Goal: Task Accomplishment & Management: Manage account settings

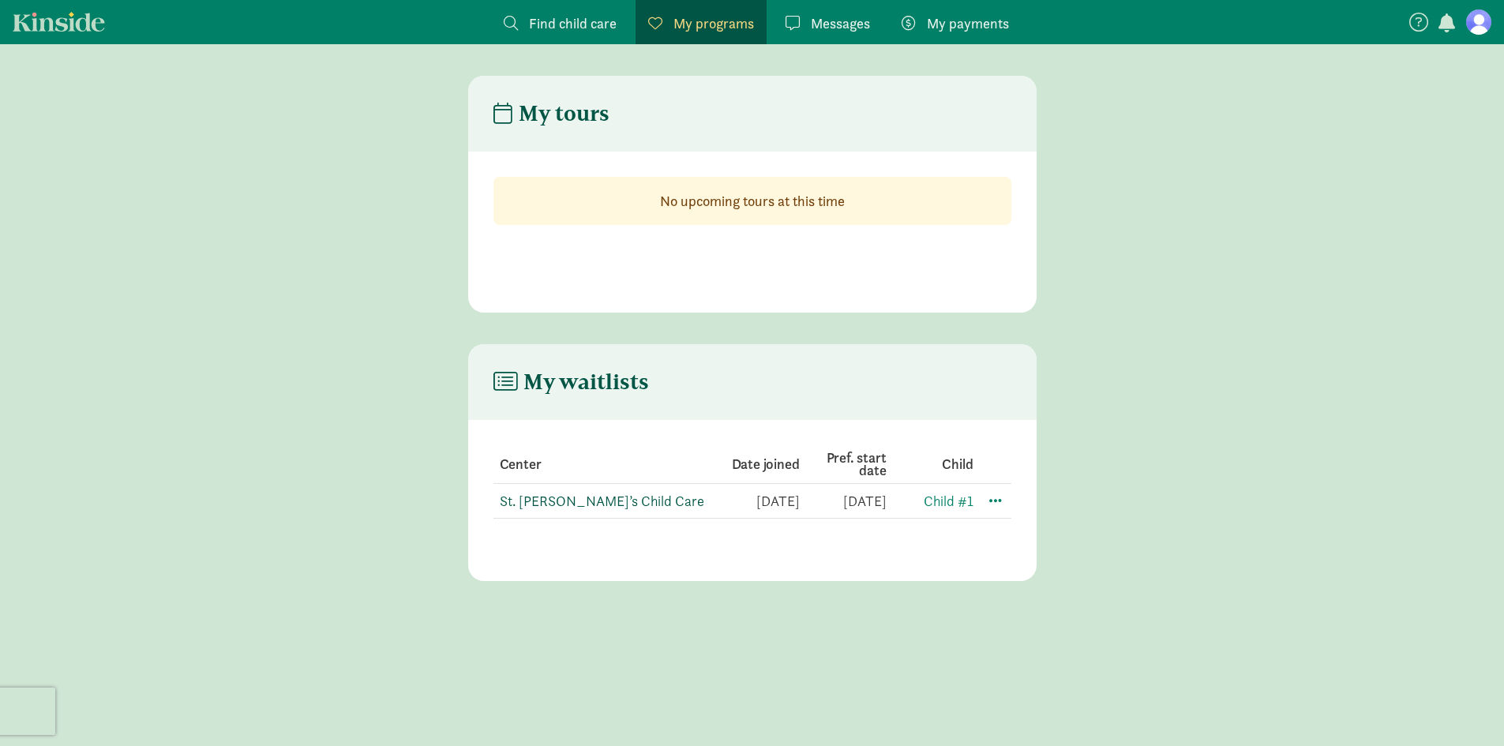
click at [629, 505] on link "St. [PERSON_NAME]’s Child Care" at bounding box center [602, 501] width 205 height 18
click at [991, 503] on span at bounding box center [995, 499] width 19 height 19
click at [1002, 528] on div "Edit preferences" at bounding box center [1051, 535] width 142 height 34
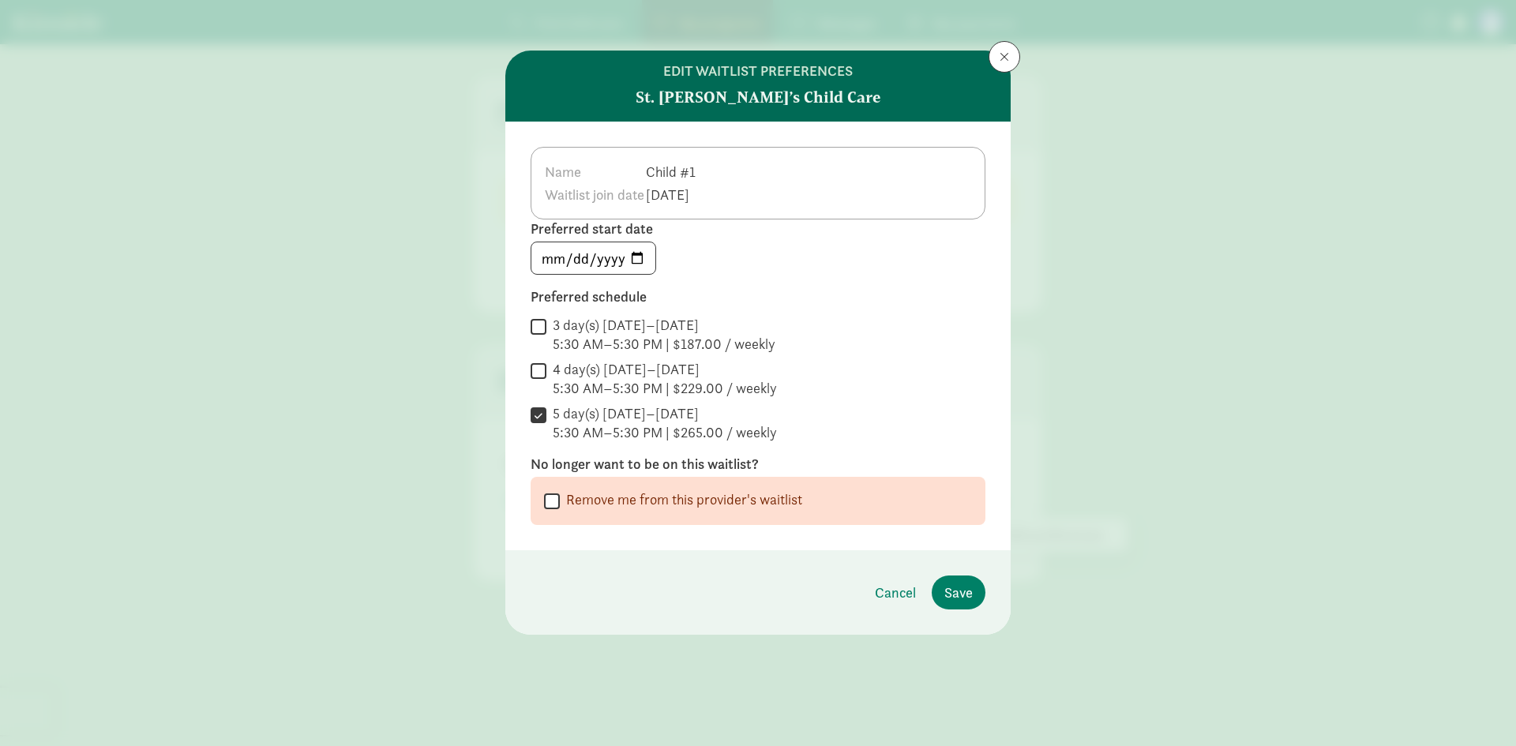
click at [700, 168] on td "Child #1" at bounding box center [672, 171] width 54 height 23
click at [700, 171] on td "Child #1" at bounding box center [672, 171] width 54 height 23
click at [1005, 65] on button at bounding box center [1005, 57] width 32 height 32
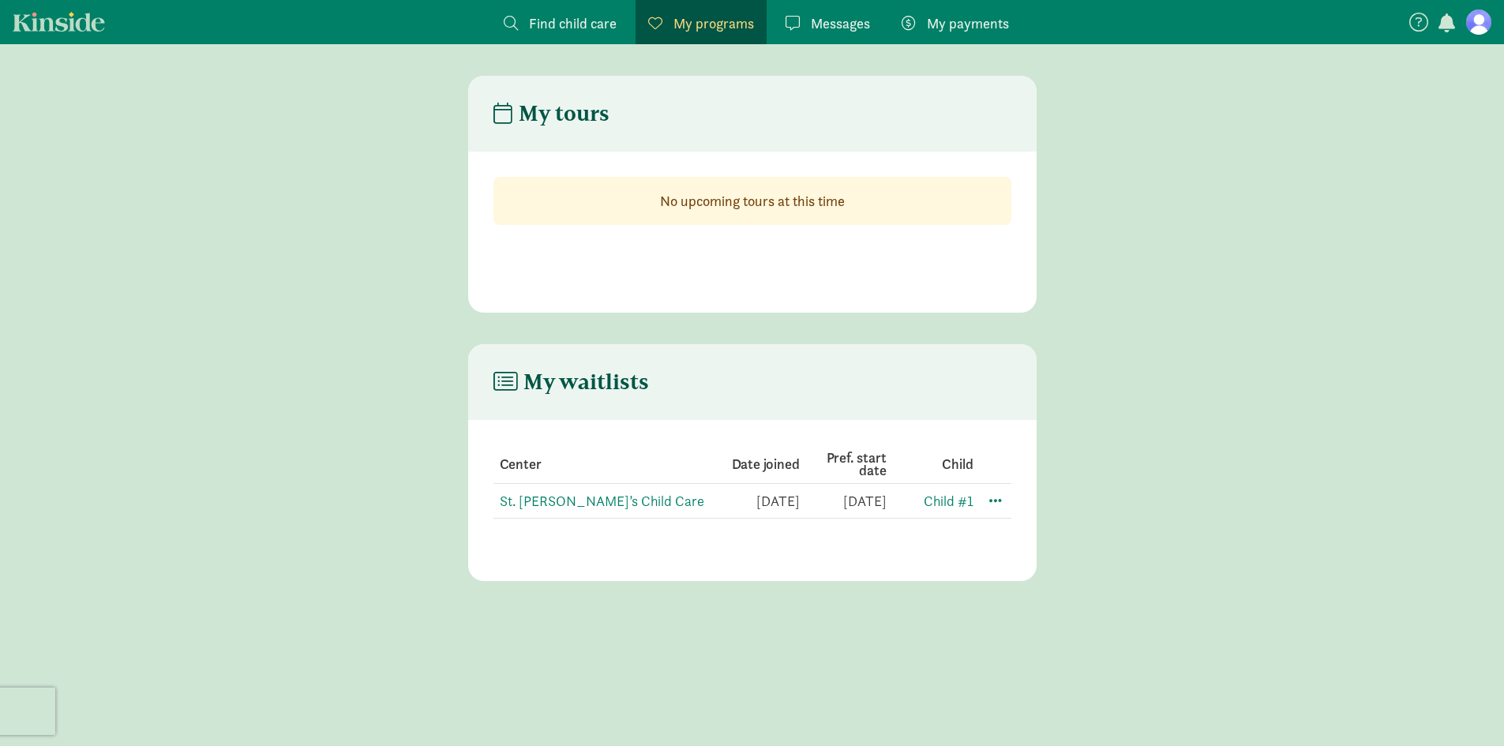
click at [576, 28] on span "Find child care" at bounding box center [573, 23] width 88 height 21
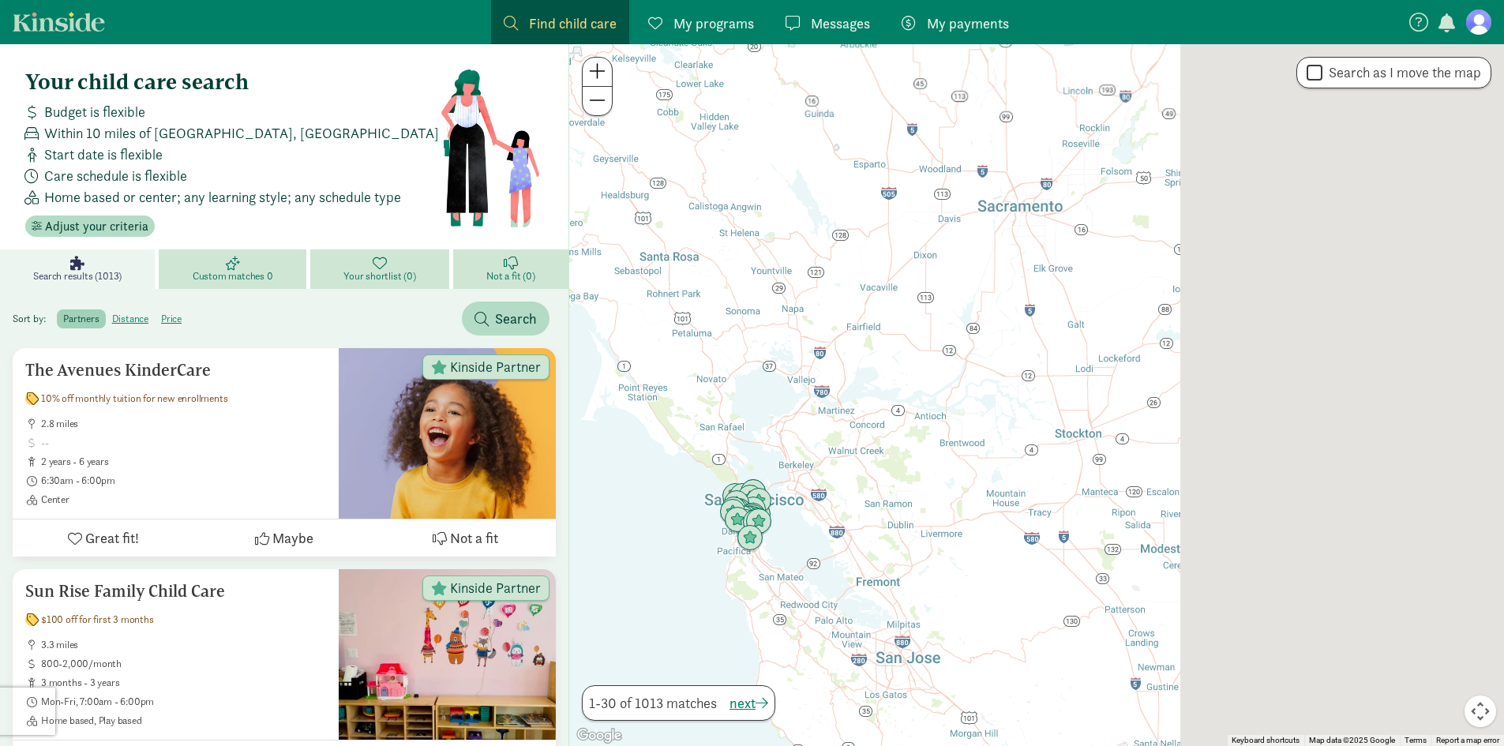
drag, startPoint x: 1252, startPoint y: 456, endPoint x: 565, endPoint y: 505, distance: 688.8
click at [570, 505] on div at bounding box center [1036, 395] width 935 height 702
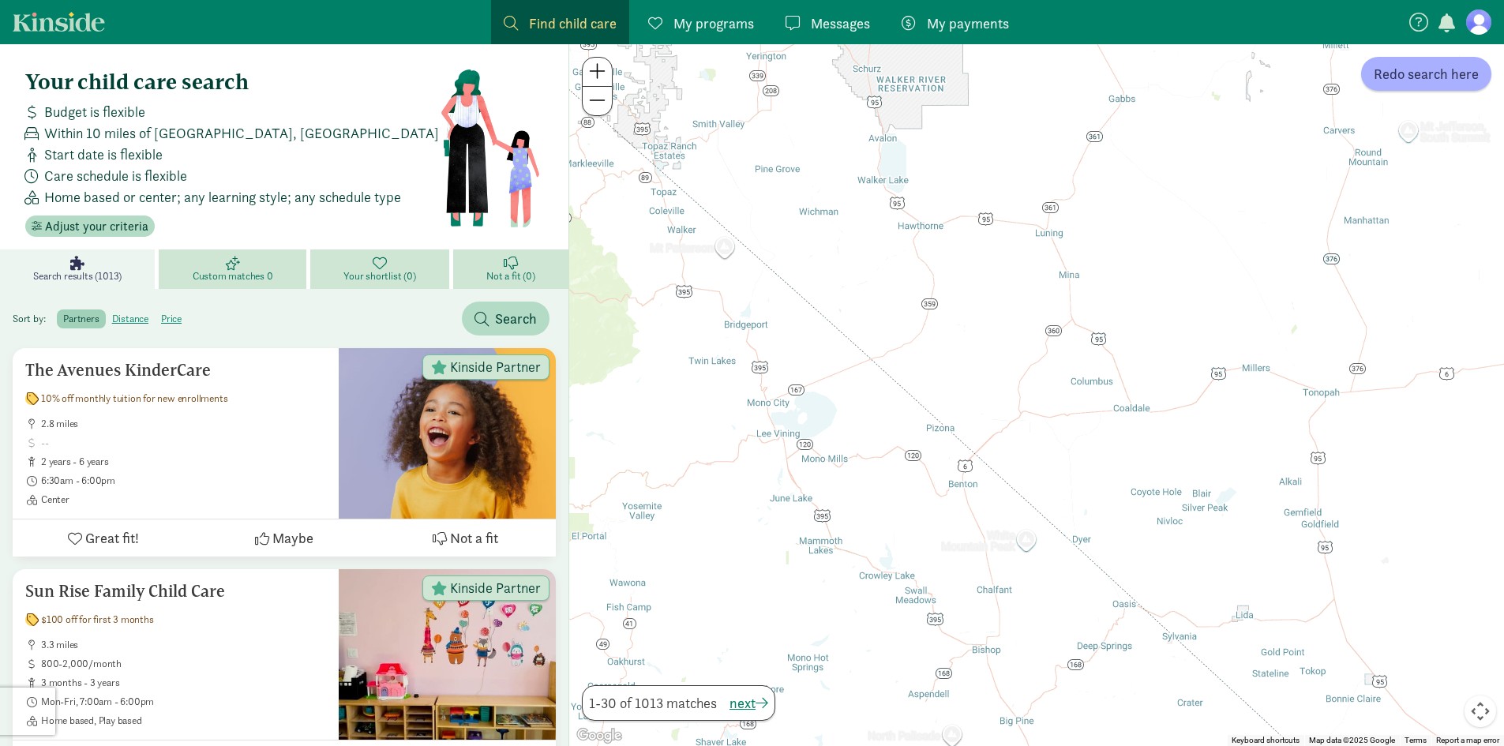
drag, startPoint x: 962, startPoint y: 424, endPoint x: 616, endPoint y: 593, distance: 385.0
click at [616, 593] on div at bounding box center [1036, 395] width 935 height 702
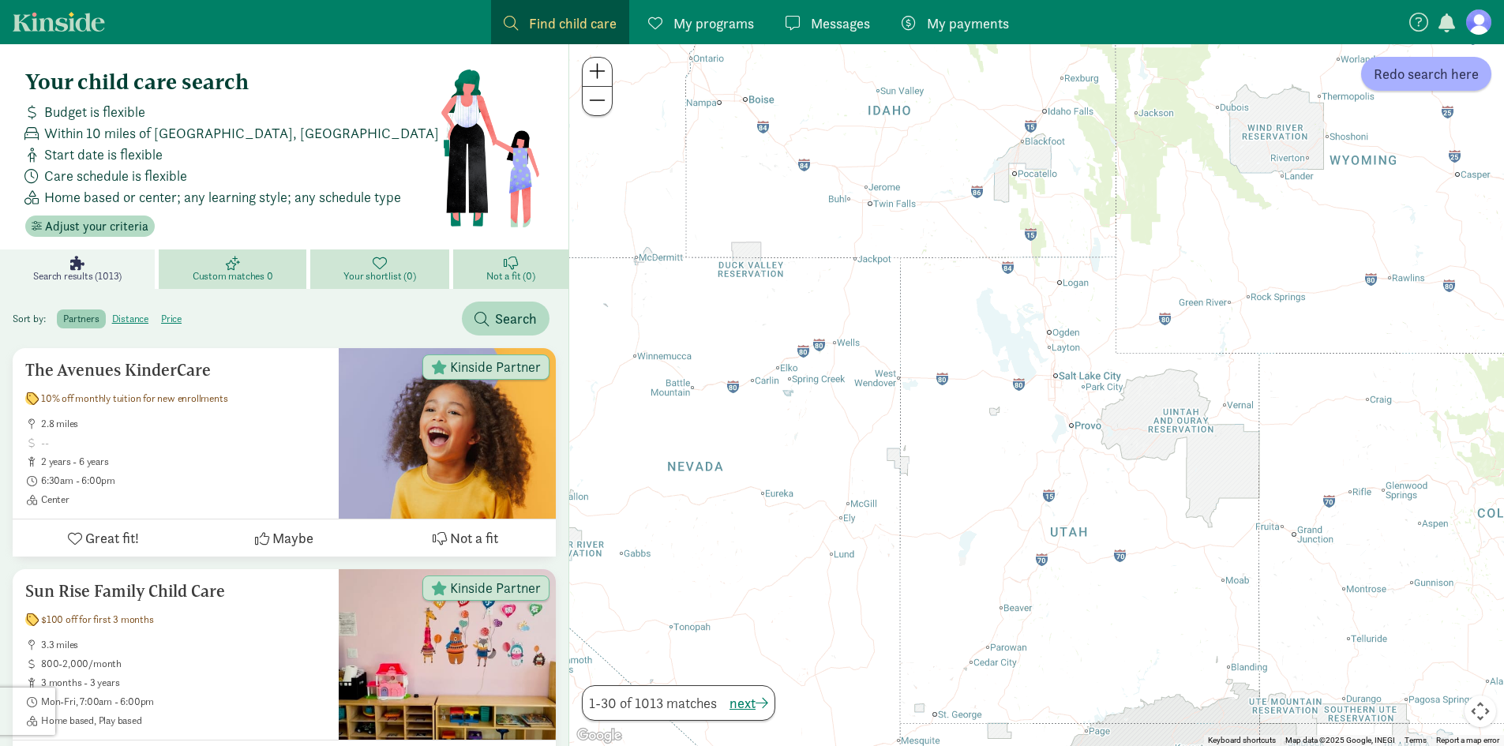
drag, startPoint x: 911, startPoint y: 559, endPoint x: 805, endPoint y: 597, distance: 112.4
click at [808, 597] on div at bounding box center [1036, 395] width 935 height 702
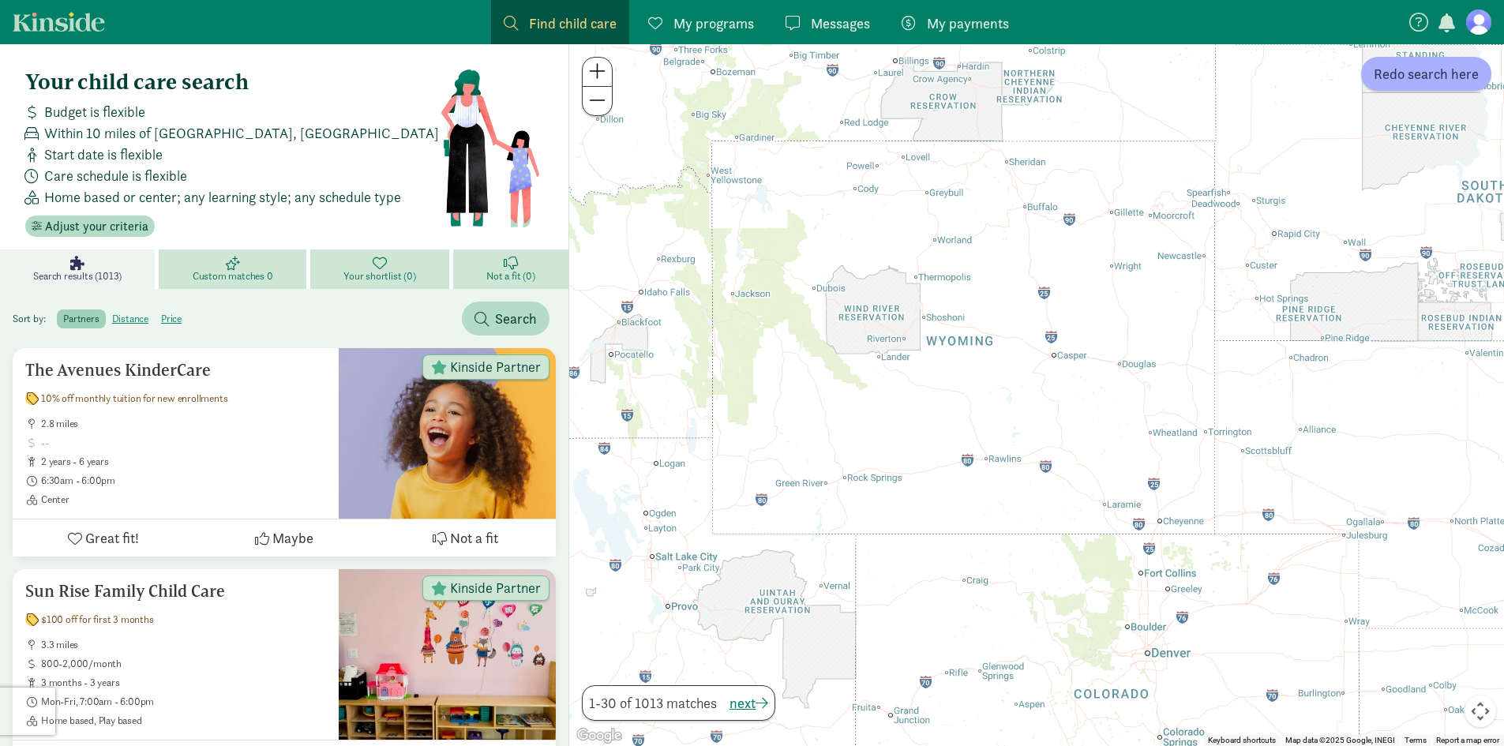
drag, startPoint x: 770, startPoint y: 605, endPoint x: 716, endPoint y: 613, distance: 54.3
click at [734, 614] on div at bounding box center [1036, 395] width 935 height 702
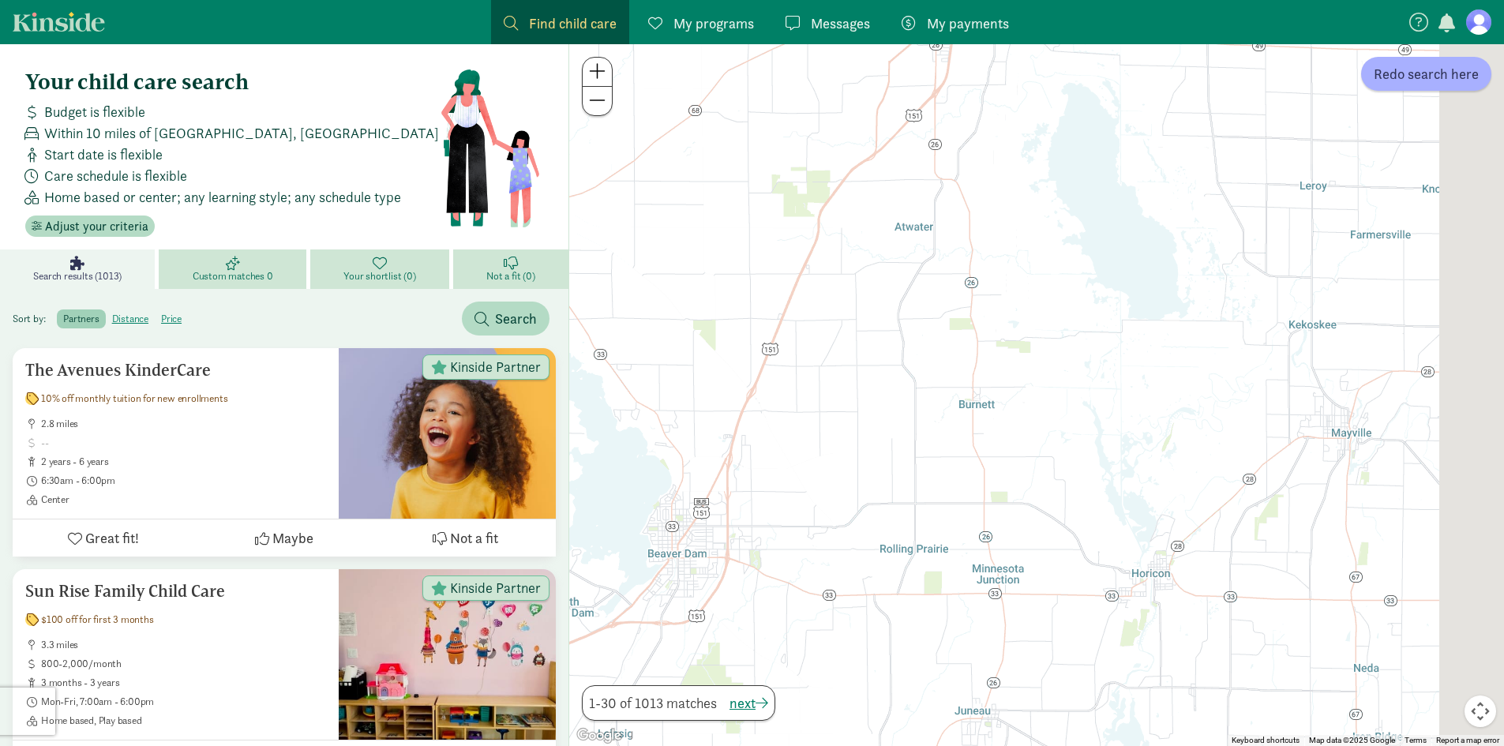
drag, startPoint x: 1119, startPoint y: 607, endPoint x: 877, endPoint y: 593, distance: 242.1
click at [876, 593] on div at bounding box center [1036, 395] width 935 height 702
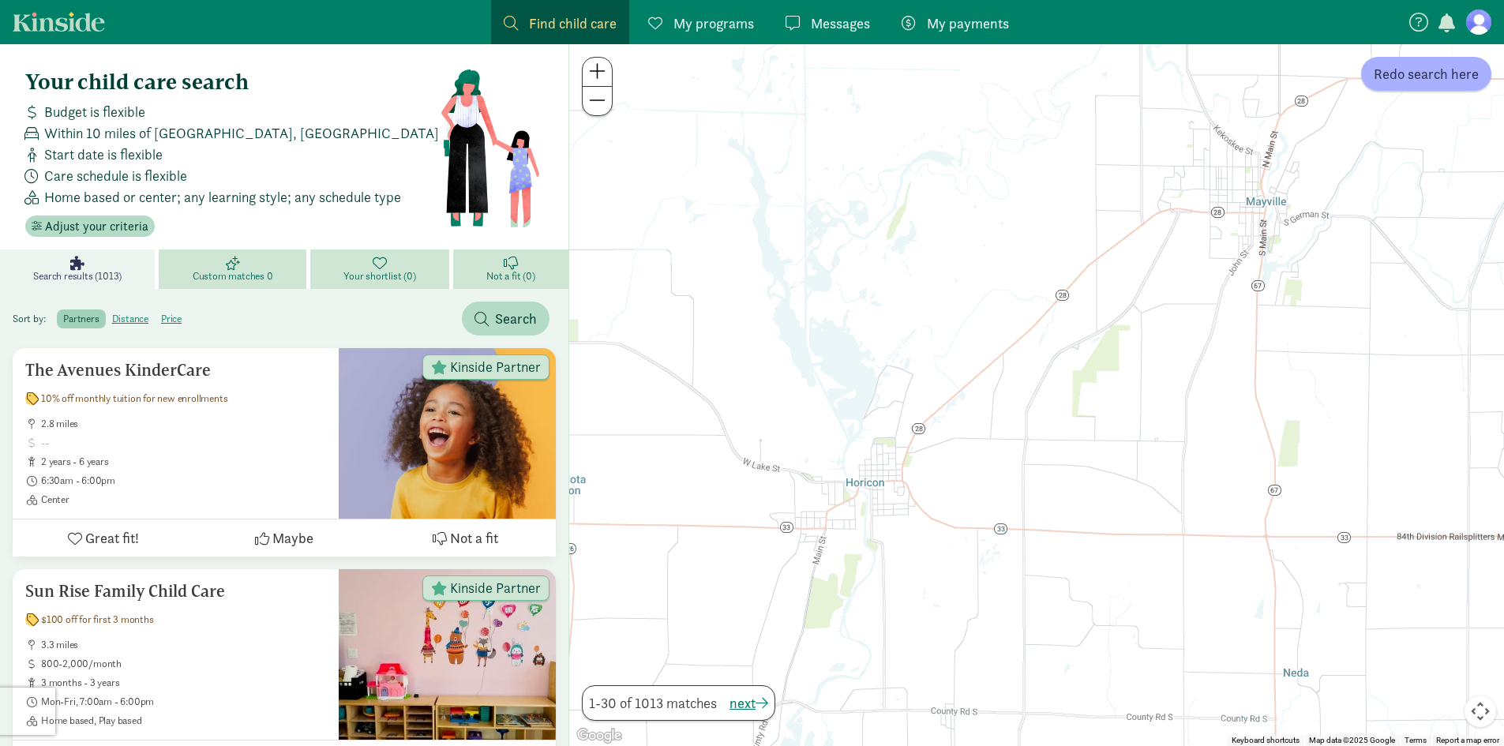
drag, startPoint x: 918, startPoint y: 588, endPoint x: 986, endPoint y: 537, distance: 84.0
click at [976, 535] on div at bounding box center [1036, 395] width 935 height 702
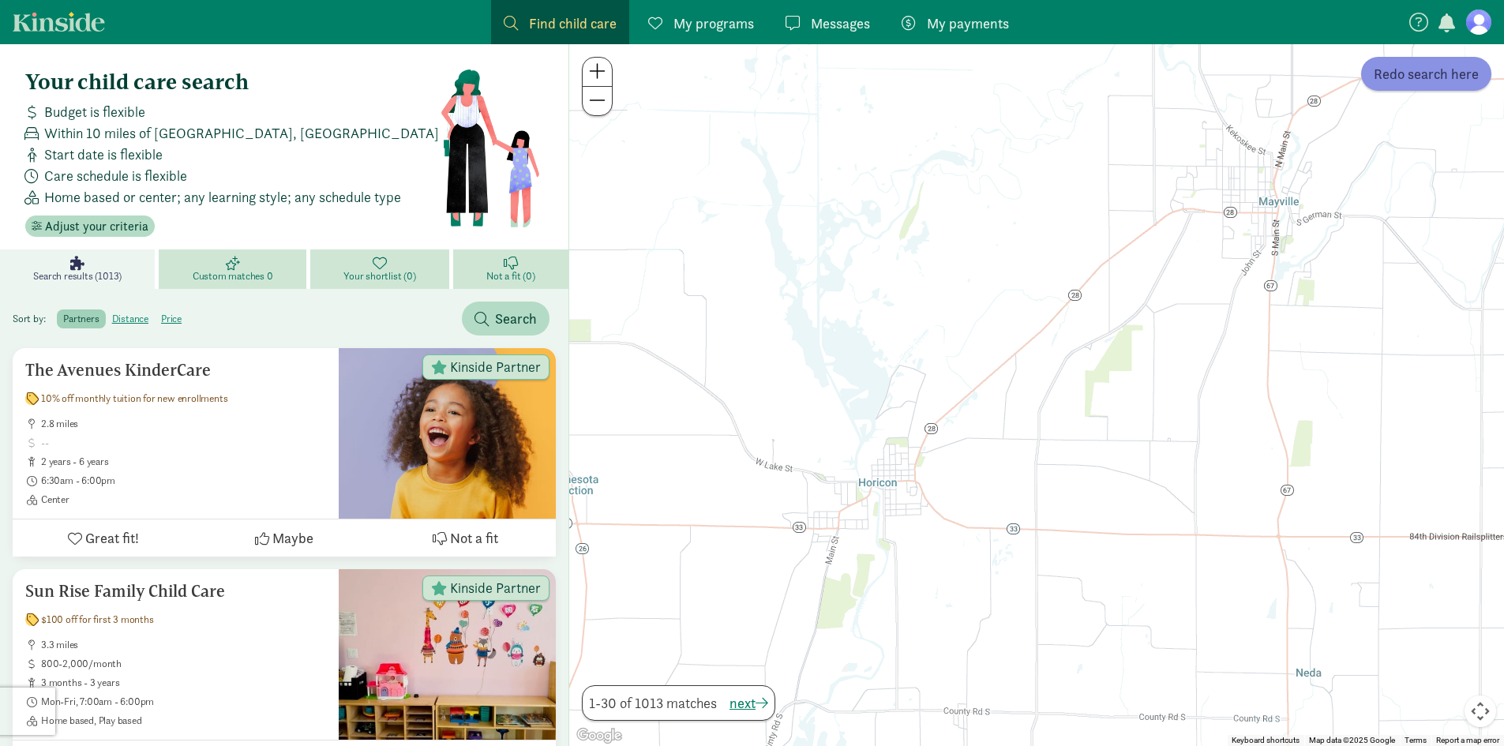
click at [1401, 79] on span "Redo search here" at bounding box center [1426, 73] width 105 height 21
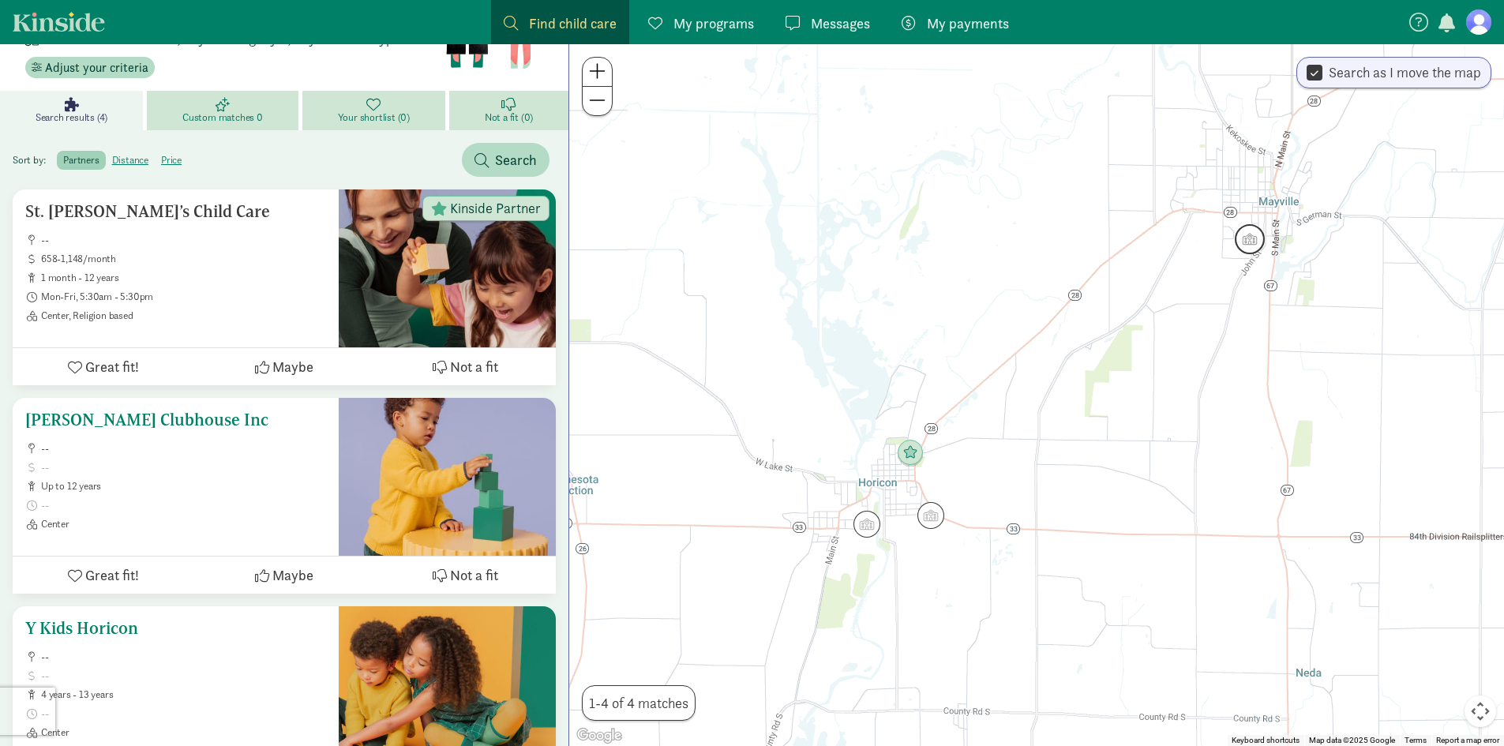
scroll to position [237, 0]
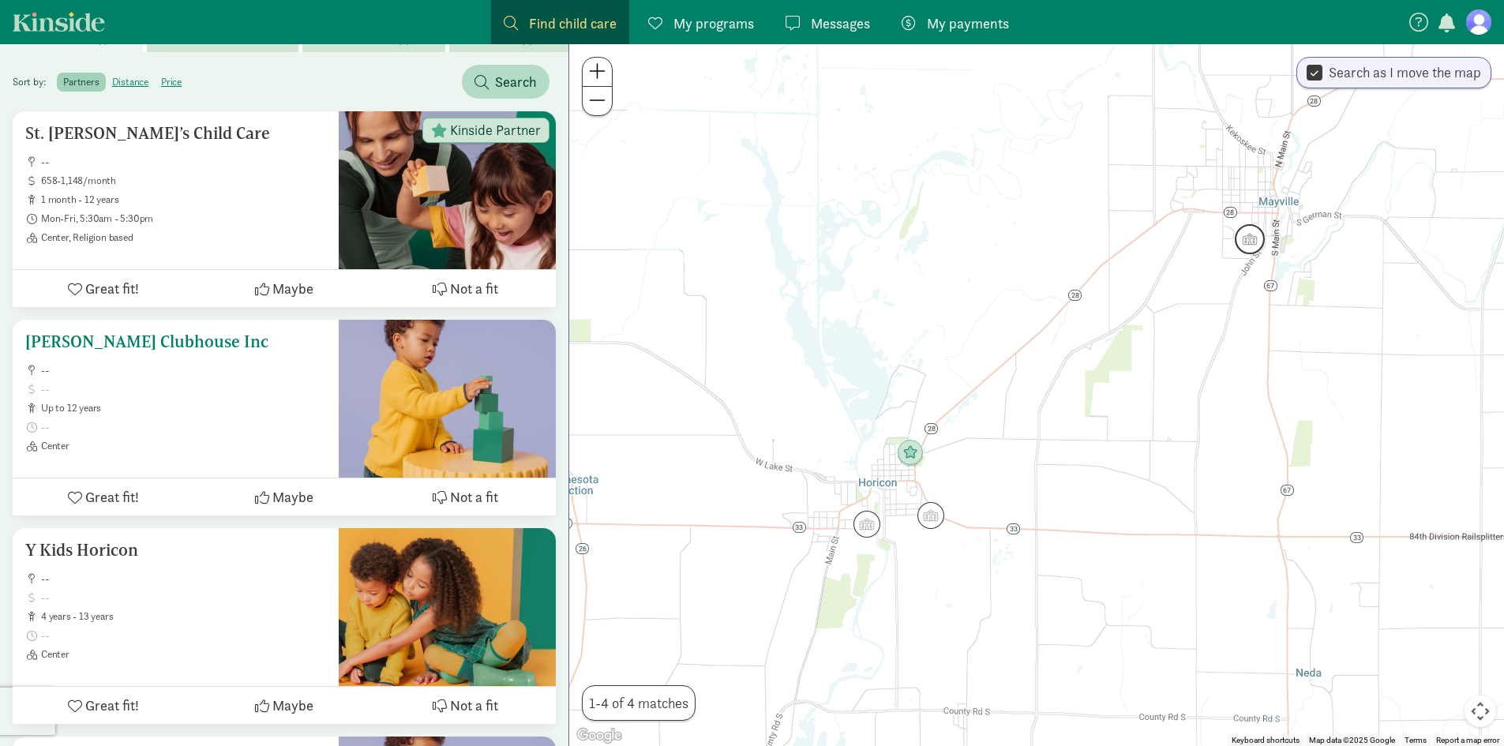
click at [221, 453] on span "Center" at bounding box center [183, 446] width 285 height 13
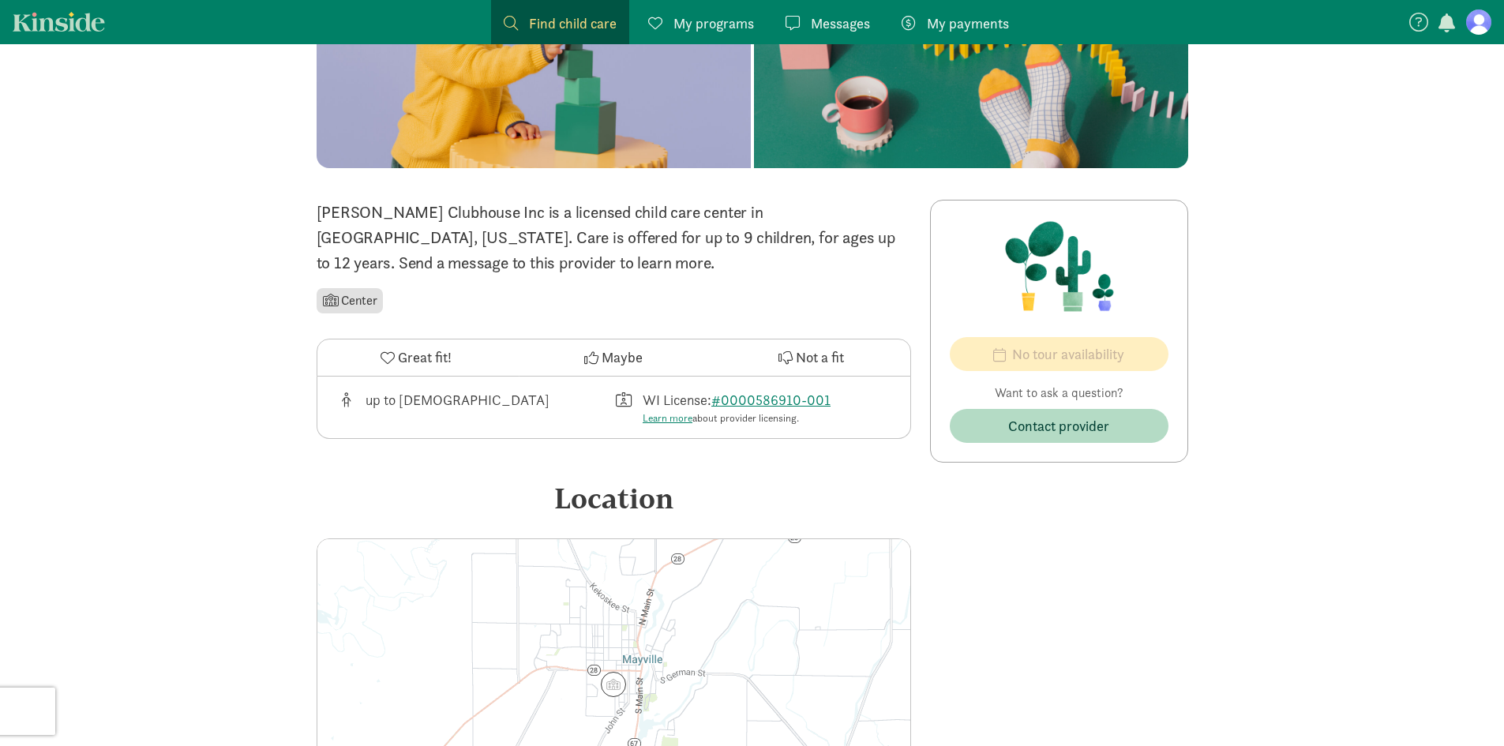
scroll to position [237, 0]
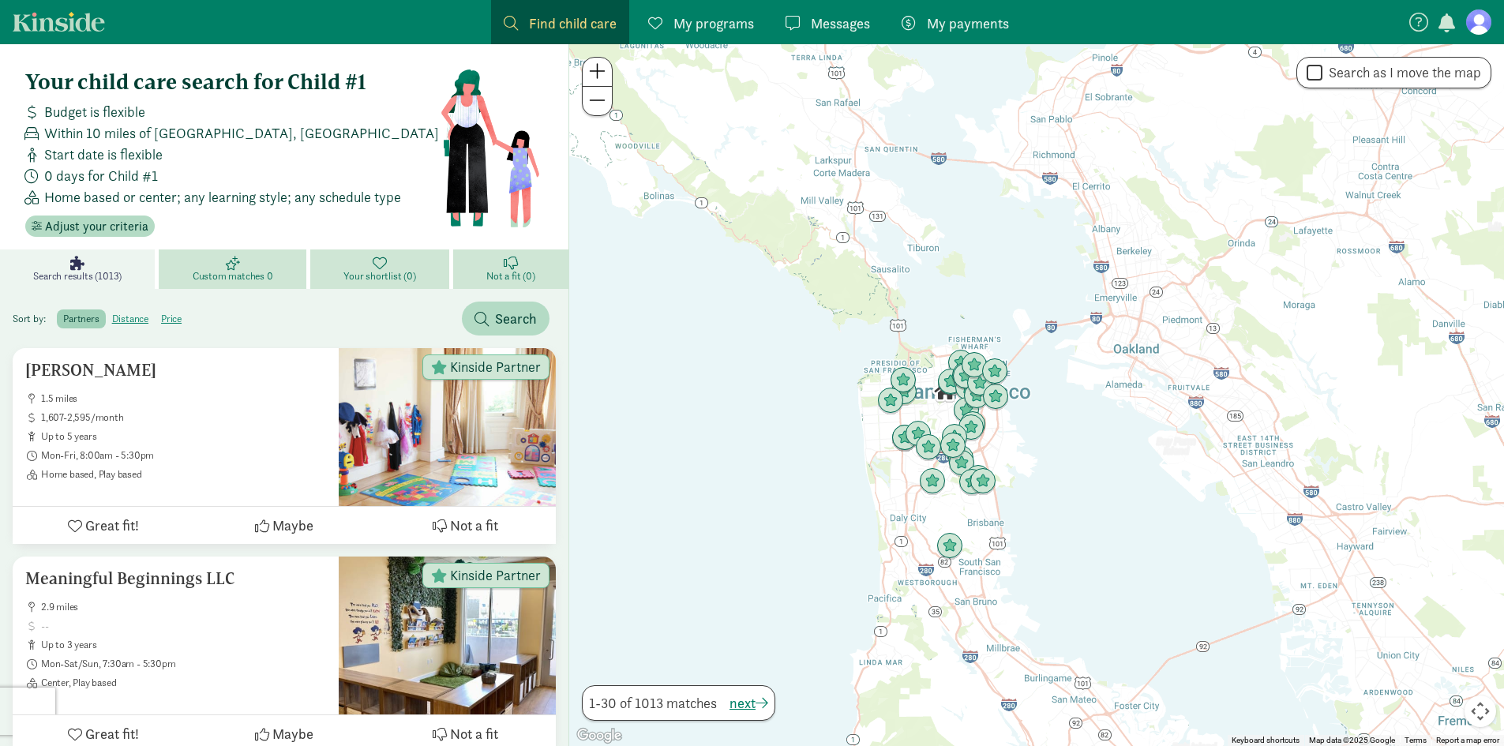
click at [685, 36] on link "My programs Programs" at bounding box center [701, 22] width 131 height 44
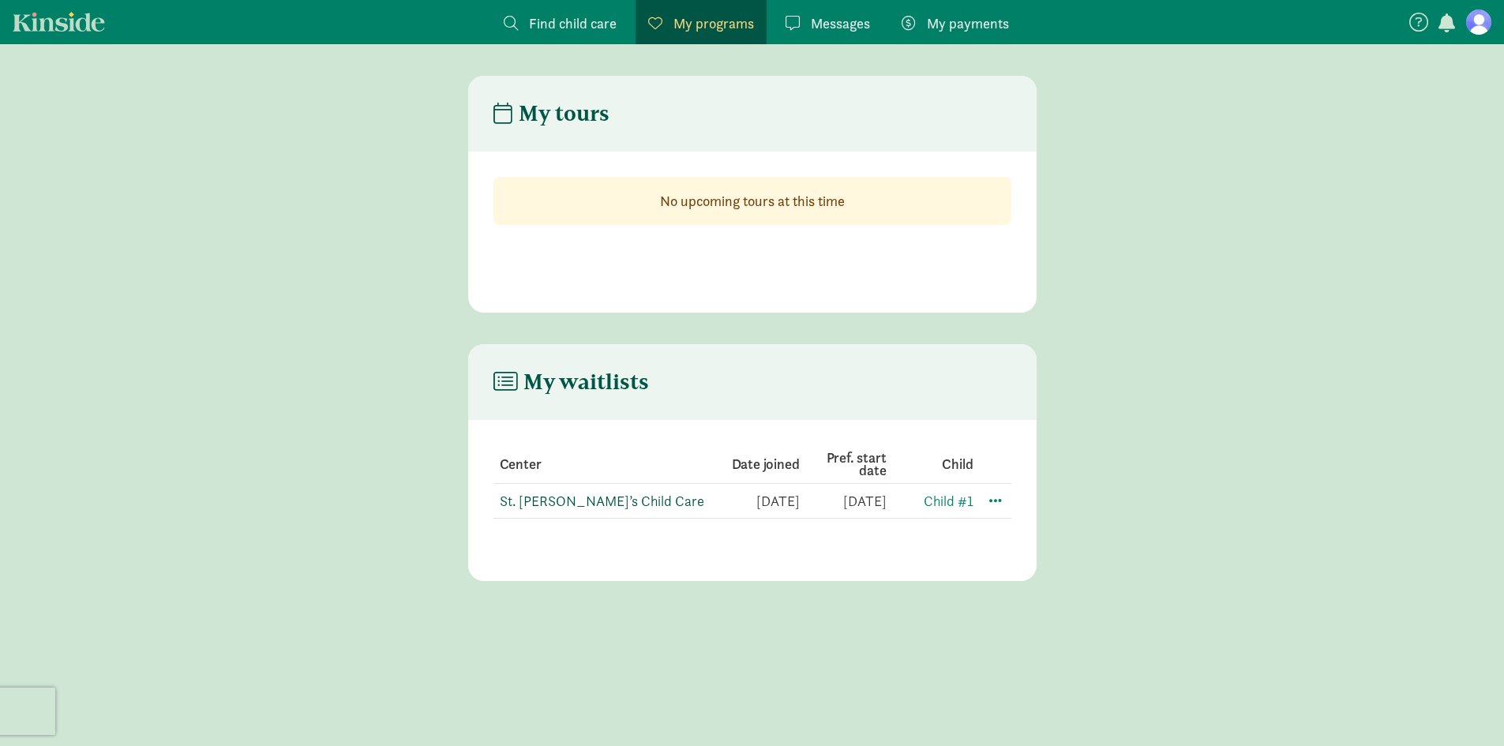
click at [604, 506] on link "St. [PERSON_NAME]’s Child Care" at bounding box center [602, 501] width 205 height 18
click at [1488, 28] on figure at bounding box center [1479, 21] width 25 height 25
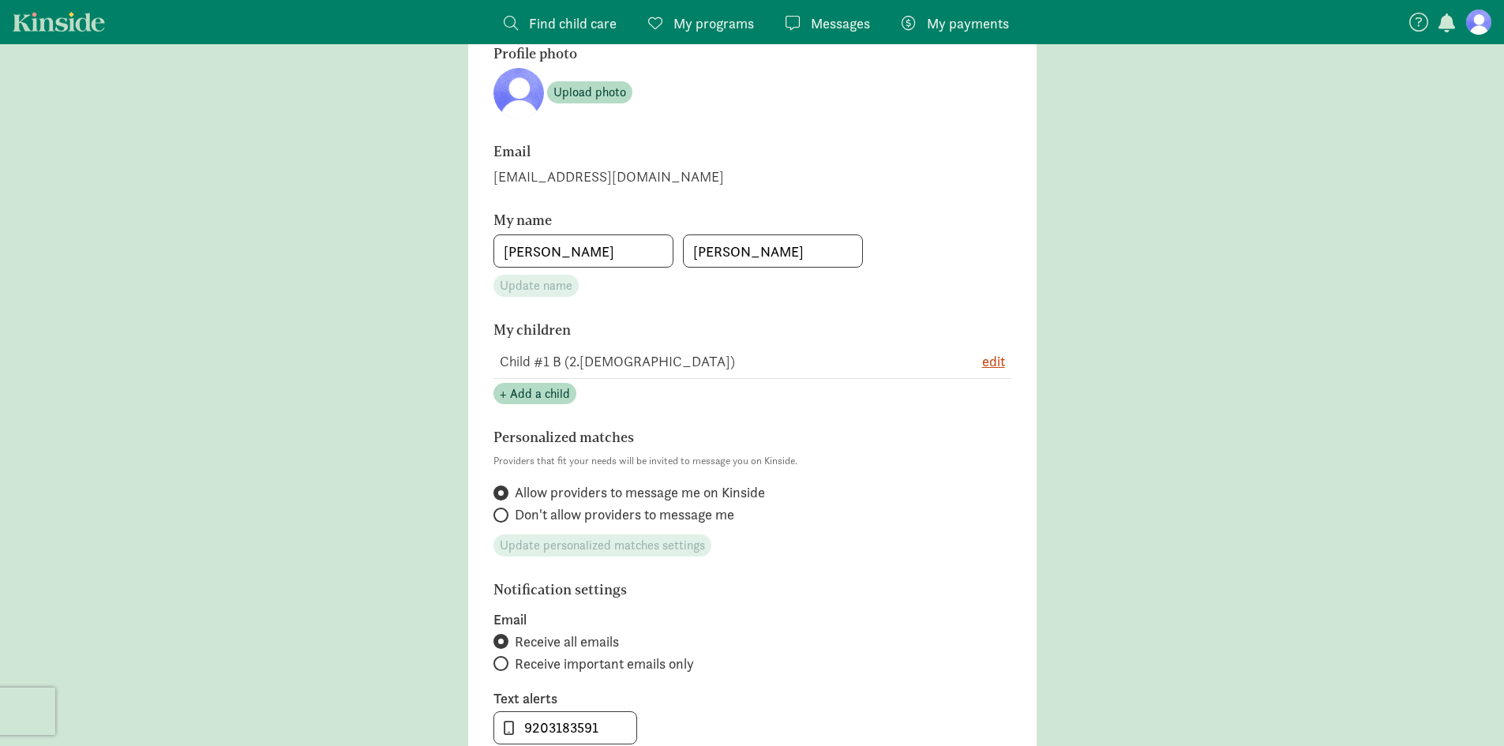
scroll to position [158, 0]
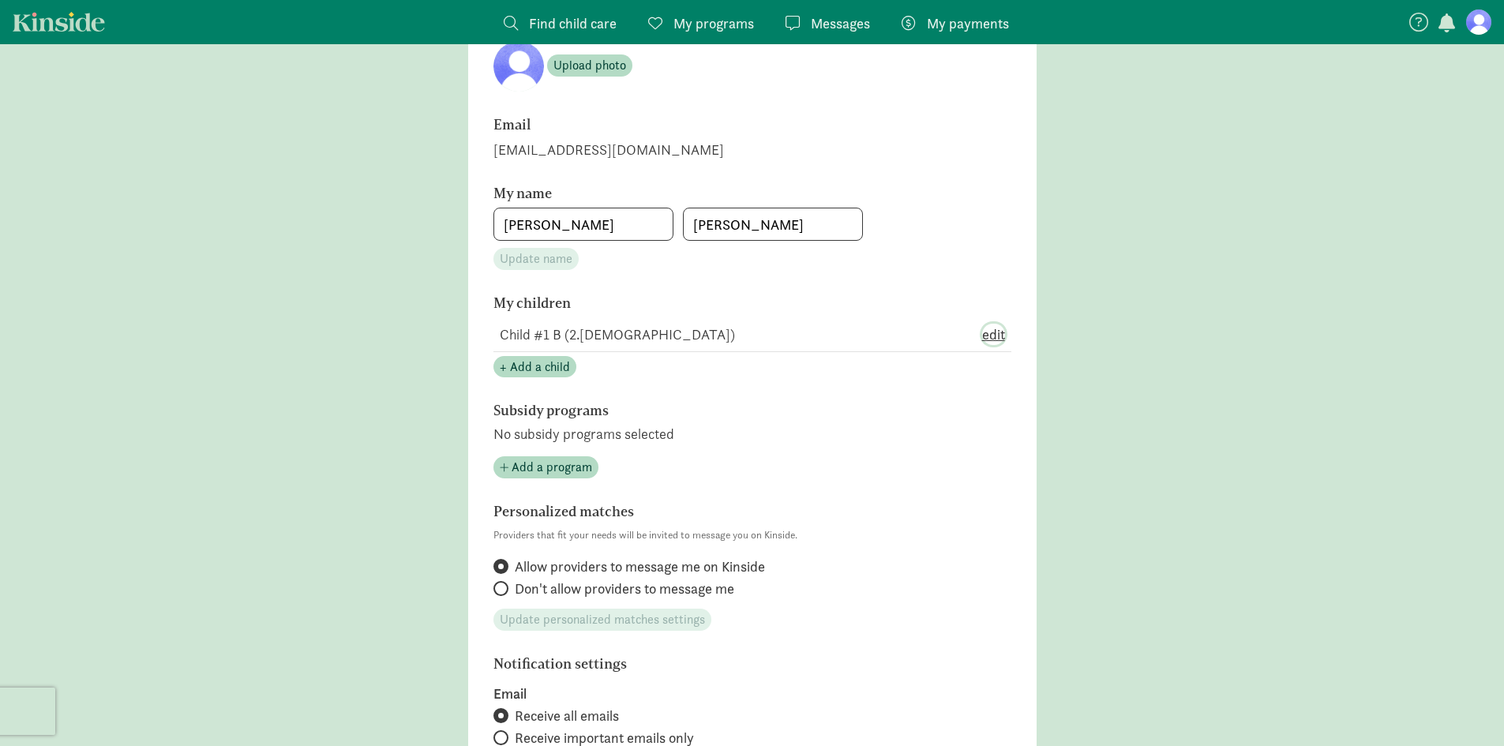
click at [993, 338] on span "edit" at bounding box center [993, 334] width 23 height 21
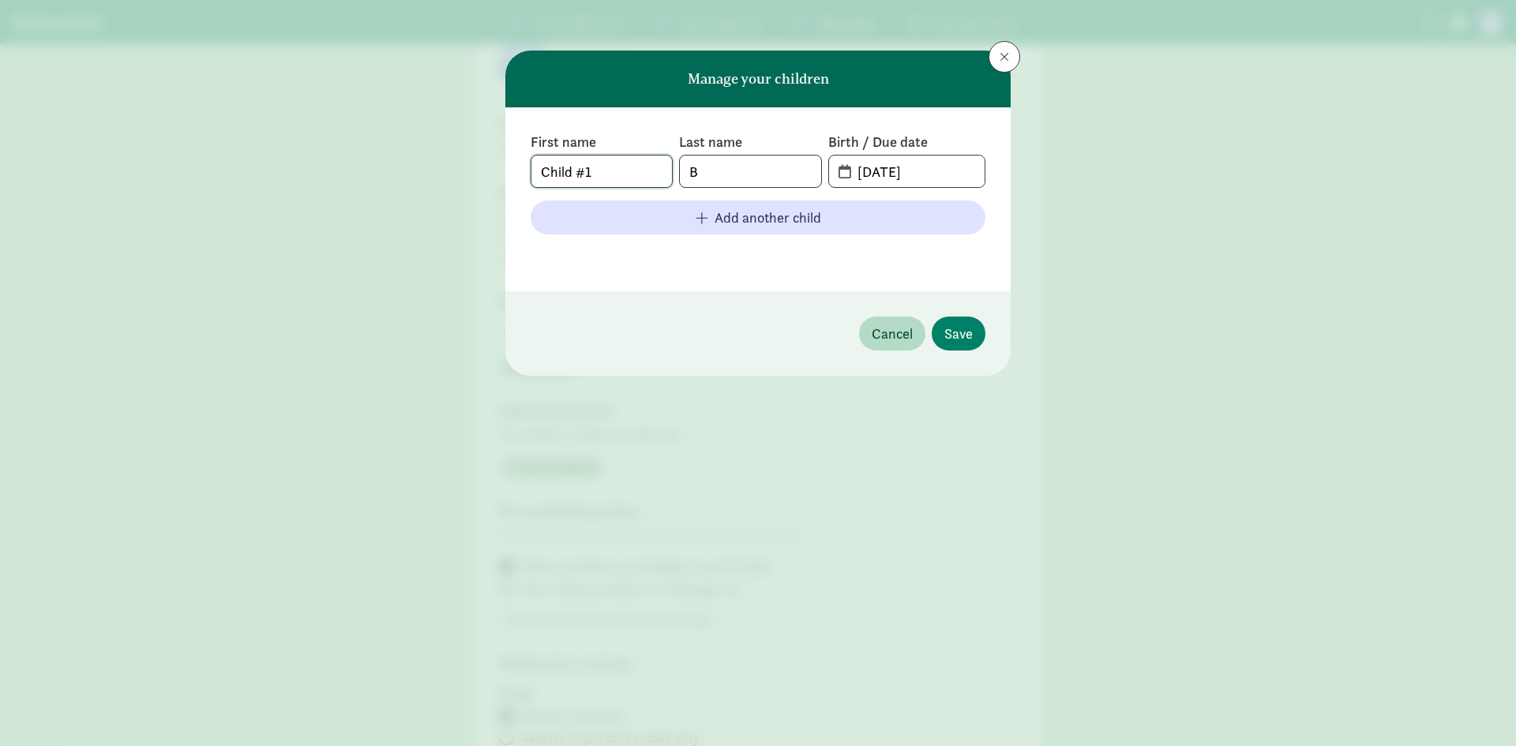
click at [609, 175] on input "Child #1" at bounding box center [601, 172] width 141 height 32
click at [609, 171] on input "Child #1" at bounding box center [601, 172] width 141 height 32
click at [712, 177] on input "B" at bounding box center [750, 172] width 141 height 32
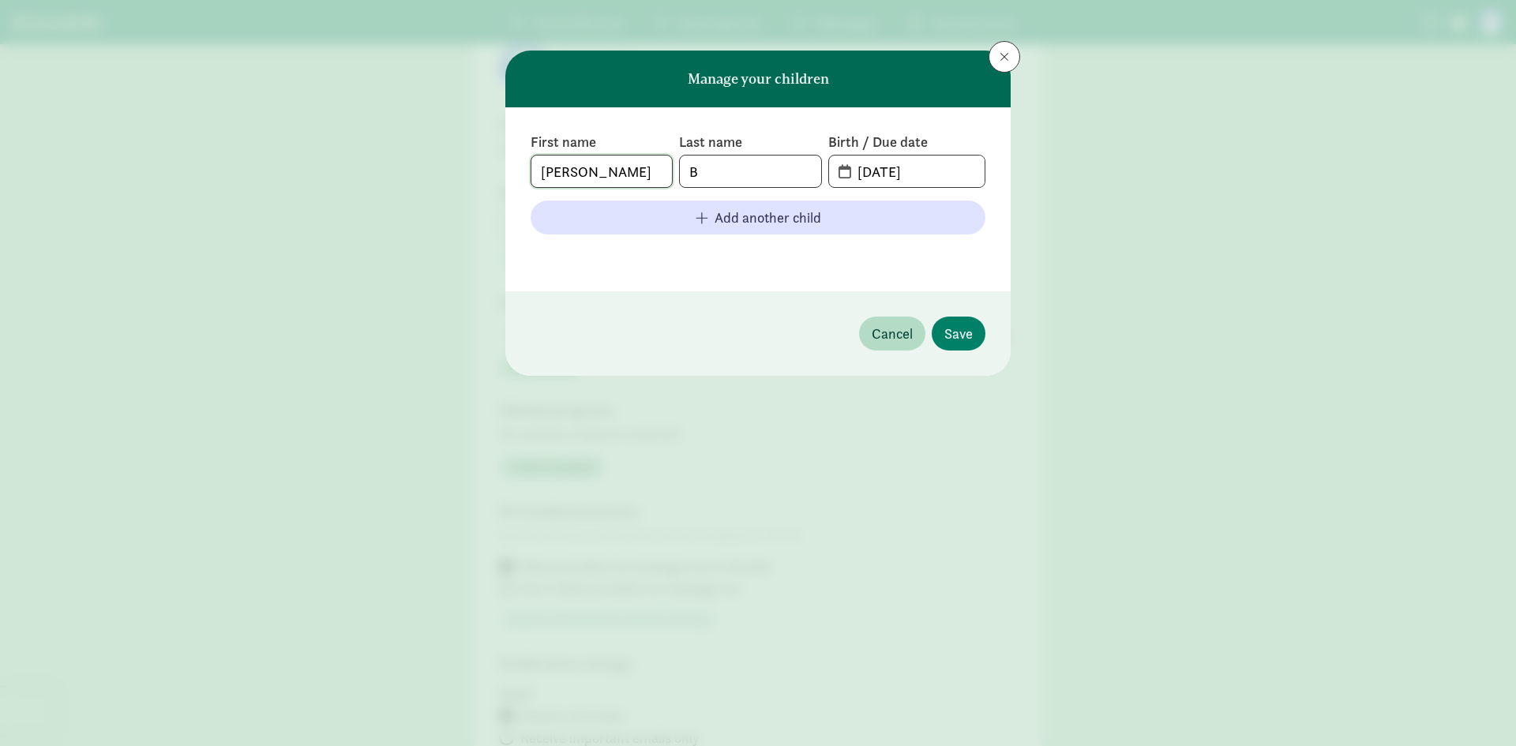
click at [600, 175] on input "Dylan" at bounding box center [601, 172] width 141 height 32
type input "Dylan Jr"
click at [714, 173] on input "B" at bounding box center [750, 172] width 141 height 32
type input "Bunksoke"
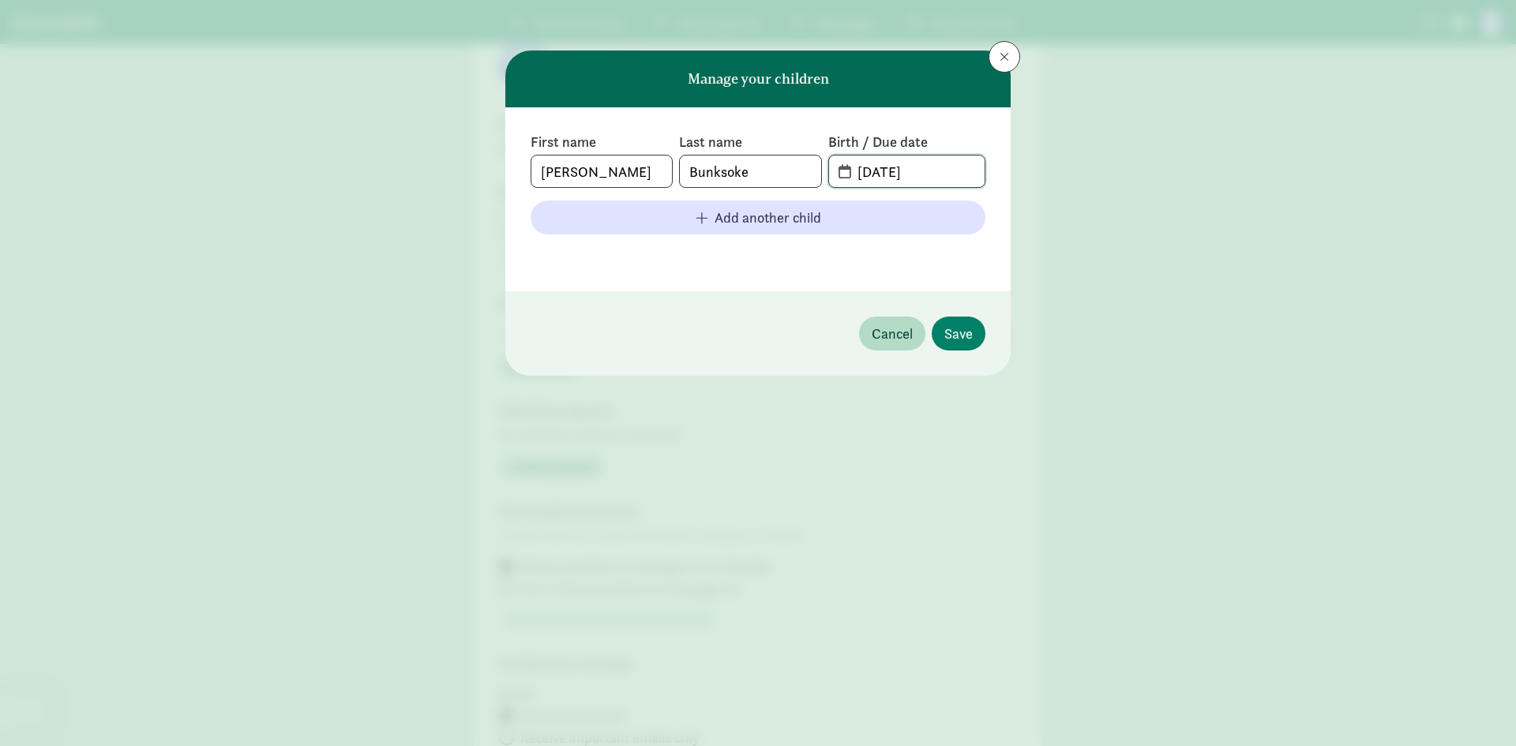
click at [924, 174] on input "06-11-2025" at bounding box center [916, 172] width 137 height 32
click at [840, 172] on span "06-11-2025" at bounding box center [907, 172] width 156 height 32
drag, startPoint x: 930, startPoint y: 172, endPoint x: 879, endPoint y: 176, distance: 51.5
click at [879, 176] on input "06-11-2025" at bounding box center [916, 172] width 137 height 32
type input "06-04-2025"
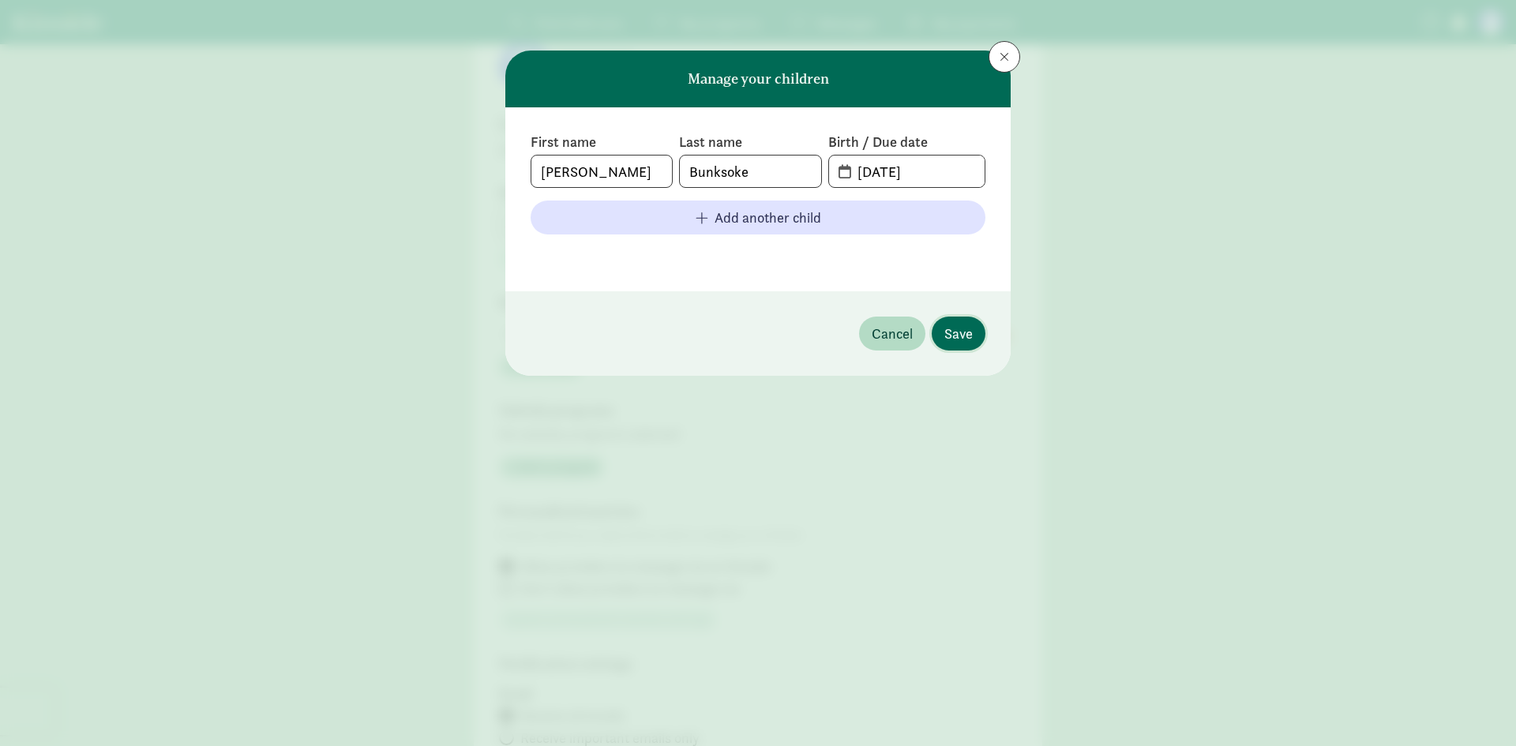
click at [970, 330] on span "Save" at bounding box center [958, 333] width 28 height 21
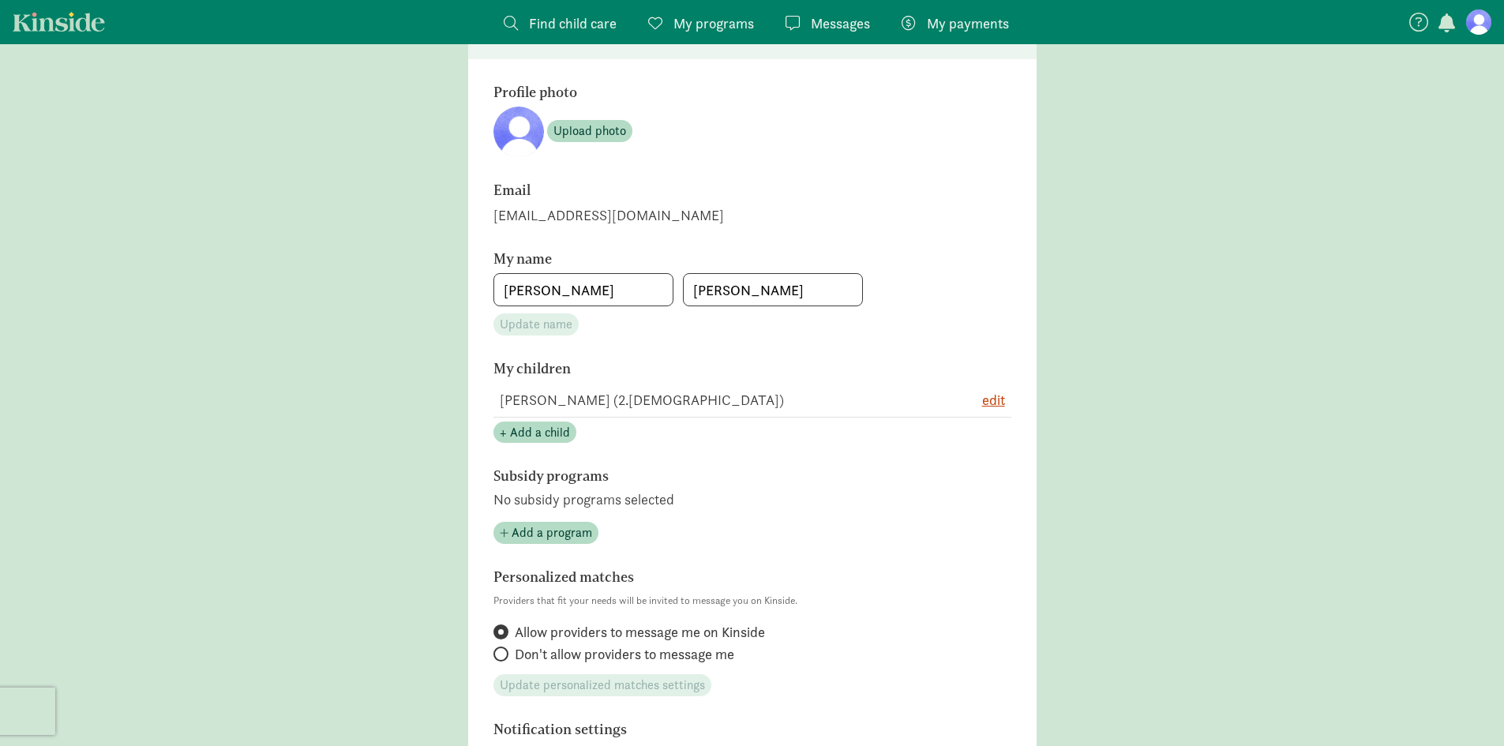
scroll to position [0, 0]
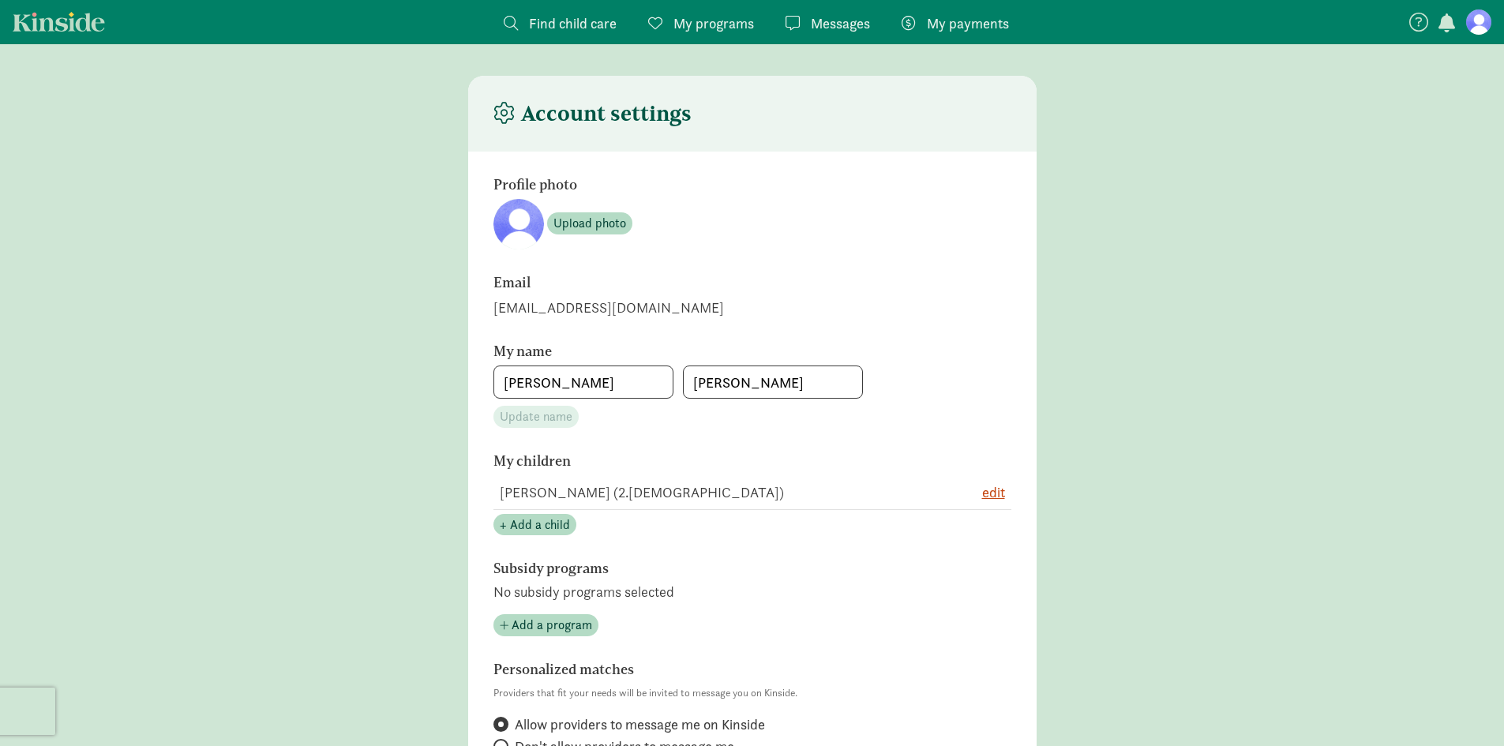
click at [576, 26] on span "Find child care" at bounding box center [573, 23] width 88 height 21
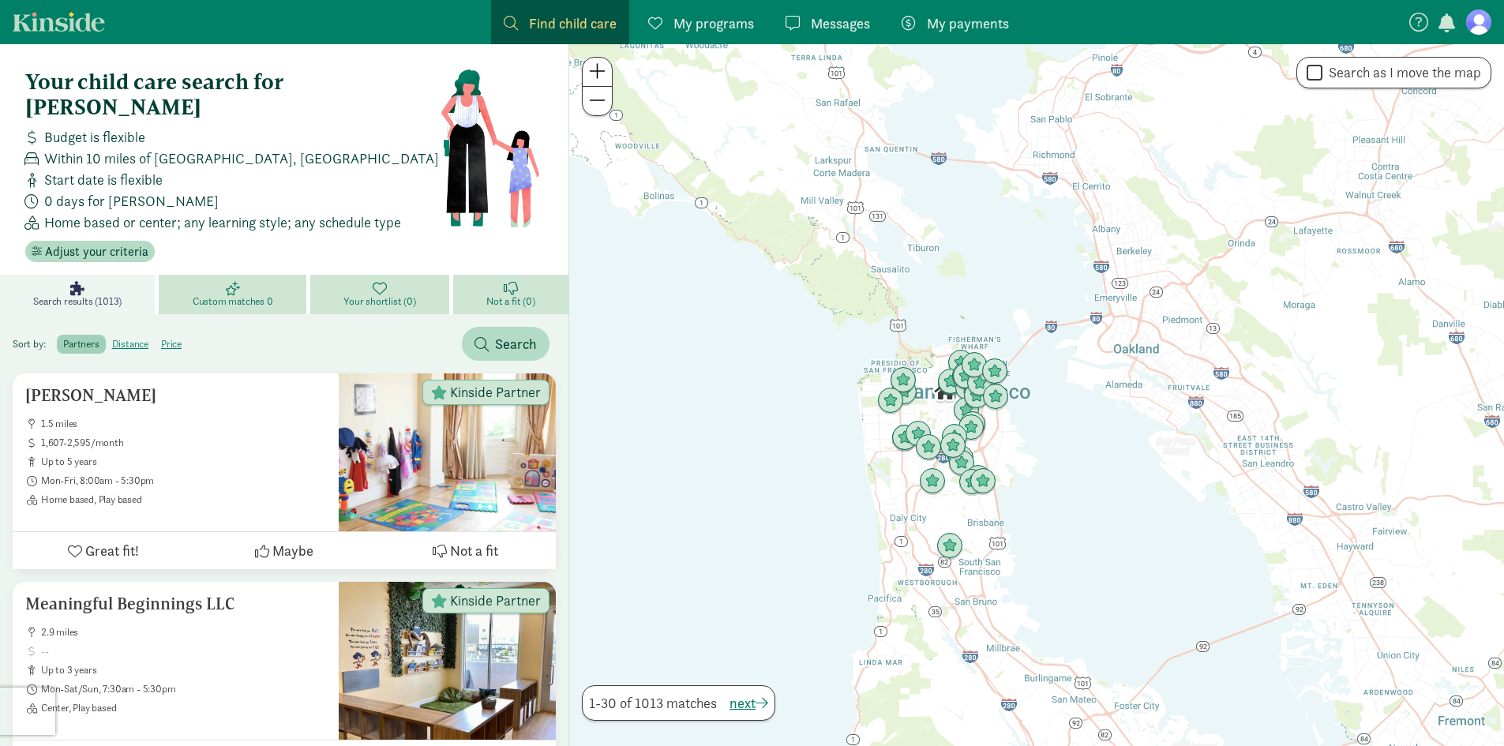
click at [674, 24] on span "My programs" at bounding box center [714, 23] width 81 height 21
